Goal: Find specific page/section: Find specific page/section

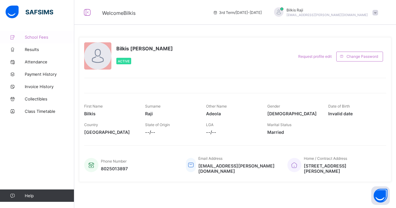
click at [34, 37] on span "School Fees" at bounding box center [50, 37] width 50 height 5
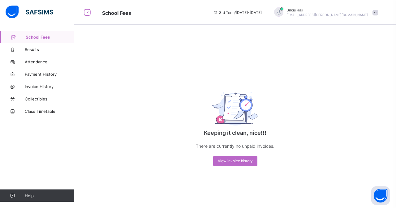
click at [31, 39] on span "School Fees" at bounding box center [50, 37] width 49 height 5
click at [87, 13] on icon at bounding box center [87, 12] width 11 height 9
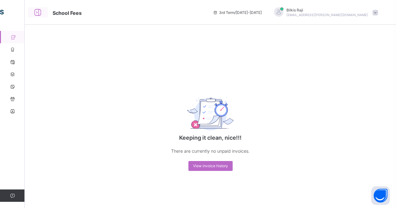
click at [37, 13] on icon at bounding box center [38, 12] width 11 height 9
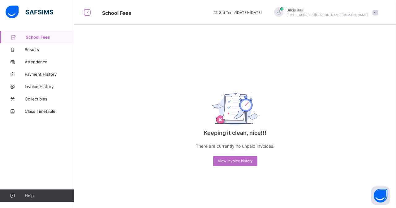
click at [262, 12] on span "3rd Term / 2024-2025" at bounding box center [237, 12] width 49 height 5
click at [42, 50] on span "Results" at bounding box center [50, 49] width 50 height 5
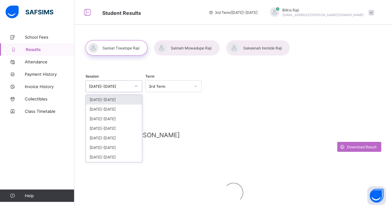
click at [137, 90] on icon at bounding box center [136, 86] width 4 height 6
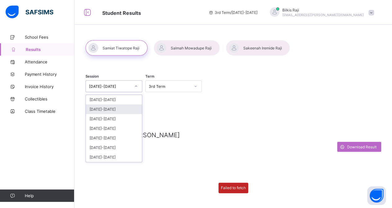
click at [110, 109] on div "[DATE]-[DATE]" at bounding box center [114, 110] width 56 height 10
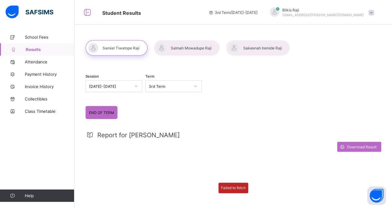
click at [232, 190] on div "Failed to fetch" at bounding box center [233, 188] width 30 height 11
click at [30, 36] on span "School Fees" at bounding box center [50, 37] width 50 height 5
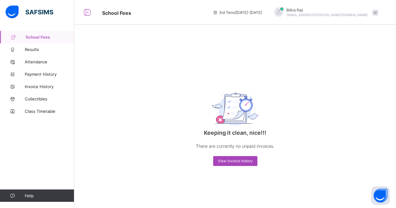
click at [241, 160] on span "View invoice history" at bounding box center [235, 161] width 35 height 5
